Goal: Task Accomplishment & Management: Use online tool/utility

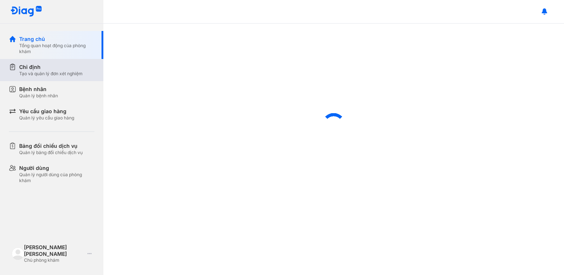
scroll to position [228, 0]
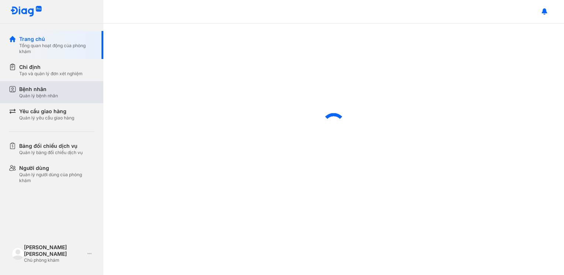
click at [36, 91] on div "Bệnh nhân" at bounding box center [38, 89] width 39 height 7
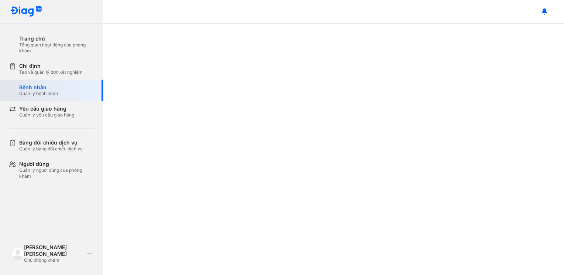
scroll to position [235, 0]
click at [59, 86] on div "Bệnh nhân Quản lý bệnh nhân" at bounding box center [56, 90] width 75 height 13
type textarea "*********"
click at [59, 86] on div "Bệnh nhân Quản lý bệnh nhân" at bounding box center [56, 90] width 75 height 13
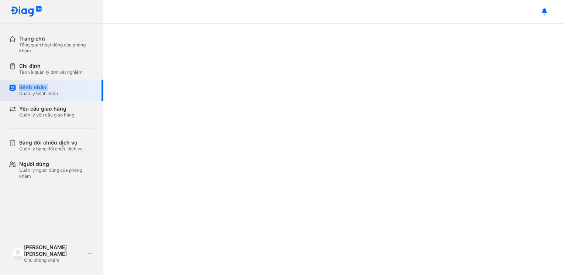
click at [59, 86] on div "Bệnh nhân Quản lý bệnh nhân" at bounding box center [56, 90] width 75 height 13
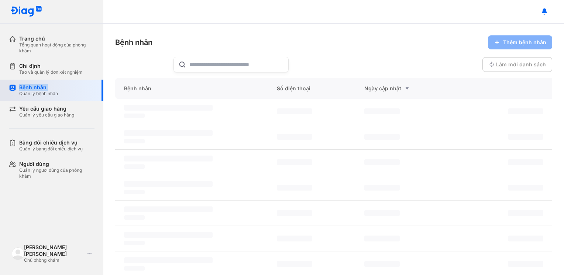
click at [59, 86] on div "Bệnh nhân Quản lý bệnh nhân" at bounding box center [56, 90] width 75 height 13
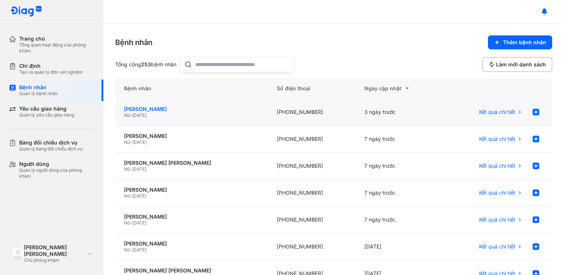
click at [149, 110] on div "[PERSON_NAME]" at bounding box center [191, 109] width 135 height 7
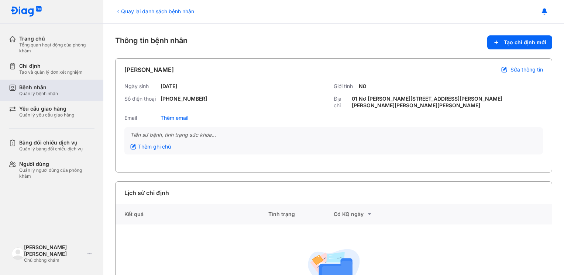
click at [28, 92] on div "Quản lý bệnh nhân" at bounding box center [38, 94] width 39 height 6
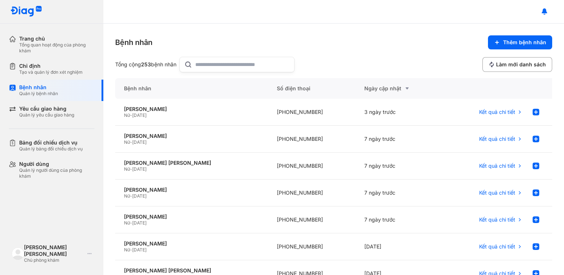
scroll to position [145, 0]
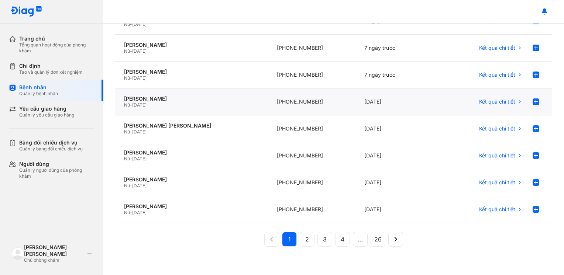
click at [146, 102] on span "06/05/2002" at bounding box center [139, 105] width 14 height 6
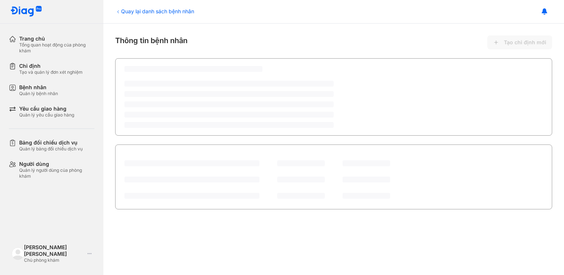
scroll to position [235, 0]
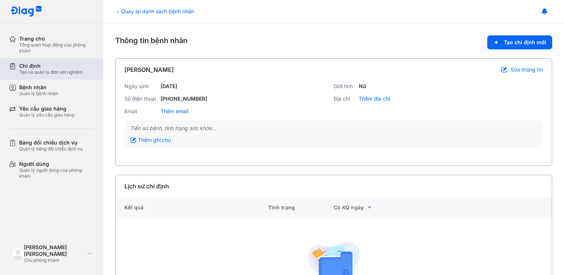
click at [48, 67] on div "Chỉ định" at bounding box center [50, 66] width 63 height 7
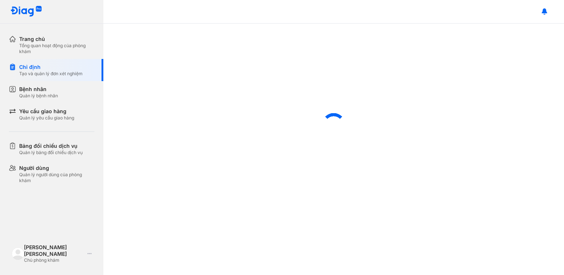
scroll to position [235, 0]
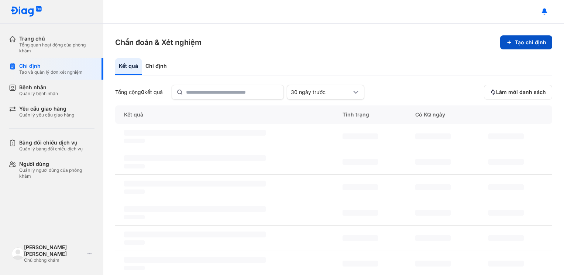
click at [528, 42] on button "Tạo chỉ định" at bounding box center [526, 42] width 52 height 14
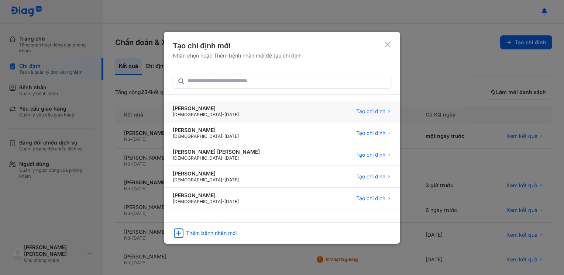
click at [220, 112] on div "[DEMOGRAPHIC_DATA] - [DATE]" at bounding box center [206, 115] width 66 height 6
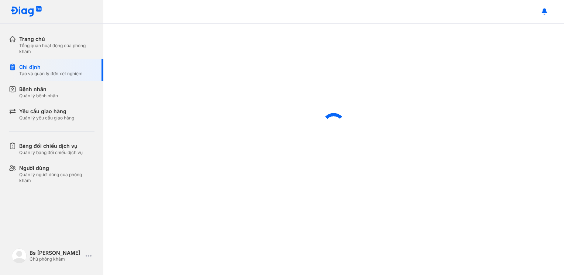
scroll to position [235, 0]
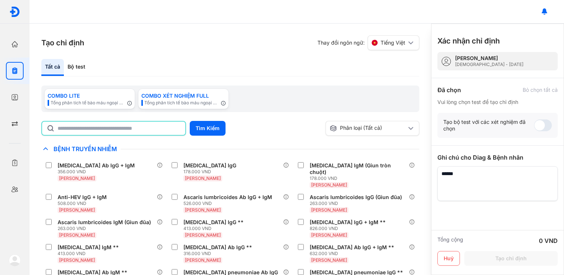
click at [163, 128] on input "text" at bounding box center [119, 128] width 123 height 13
type input "****"
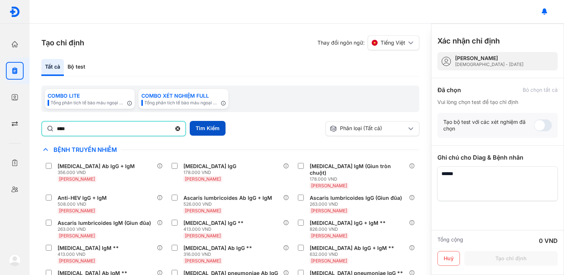
click at [213, 129] on button "Tìm Kiếm" at bounding box center [208, 128] width 36 height 15
